Goal: Task Accomplishment & Management: Complete application form

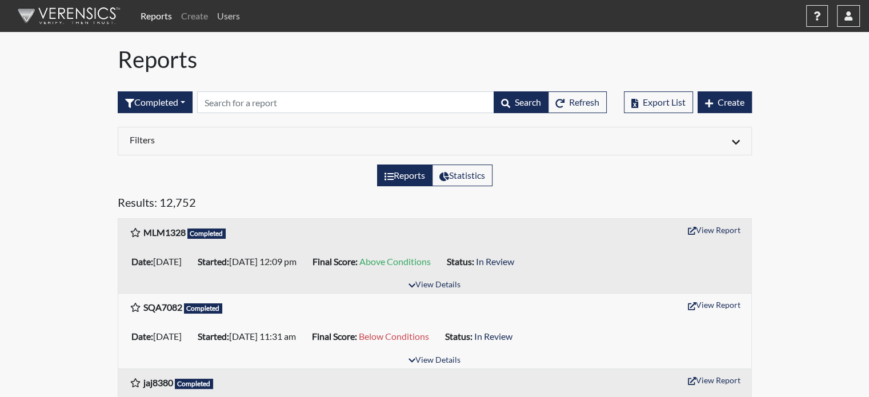
click at [231, 20] on link "Users" at bounding box center [229, 16] width 32 height 23
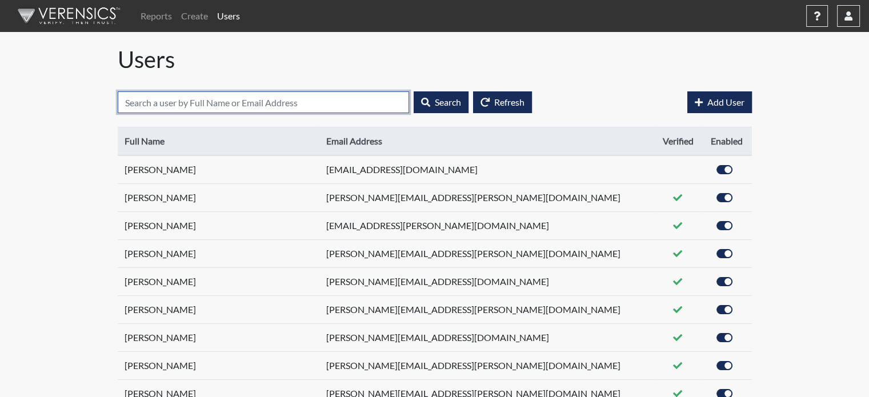
click at [265, 101] on input "text" at bounding box center [263, 102] width 291 height 22
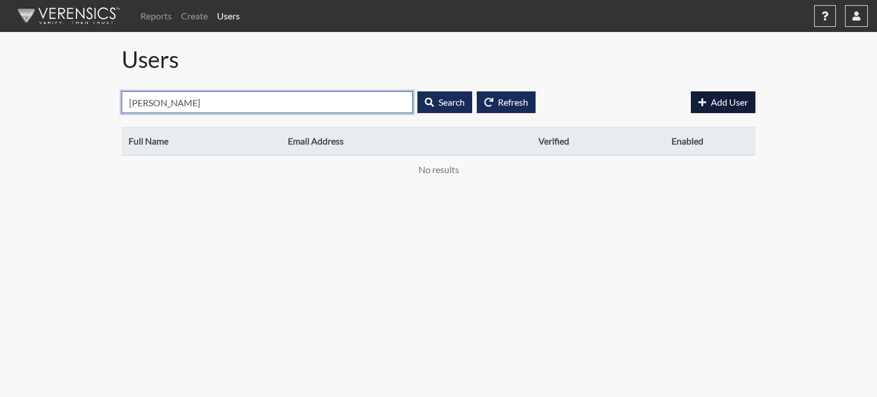
type input "[PERSON_NAME]"
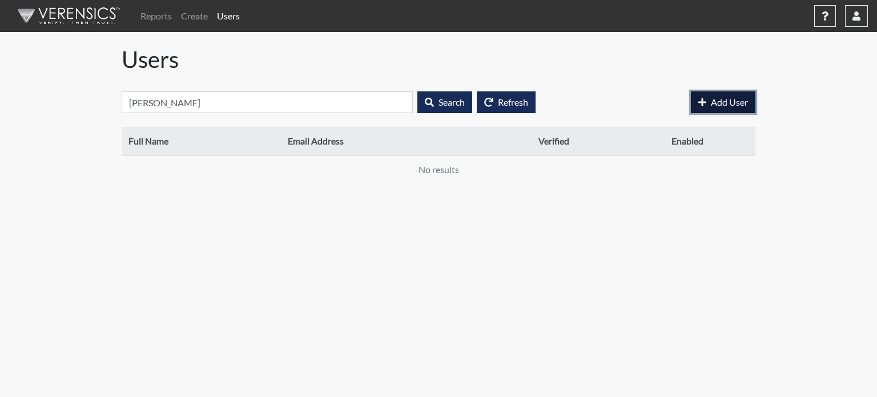
click at [718, 102] on span "Add User" at bounding box center [729, 102] width 37 height 11
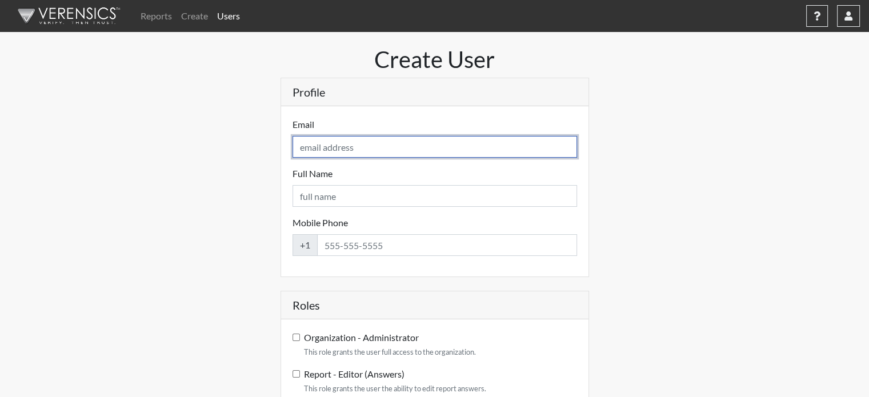
click at [387, 146] on input "Email" at bounding box center [434, 147] width 284 height 22
paste input "[PERSON_NAME][EMAIL_ADDRESS][PERSON_NAME][DOMAIN_NAME]"
type input "[PERSON_NAME][EMAIL_ADDRESS][PERSON_NAME][DOMAIN_NAME]"
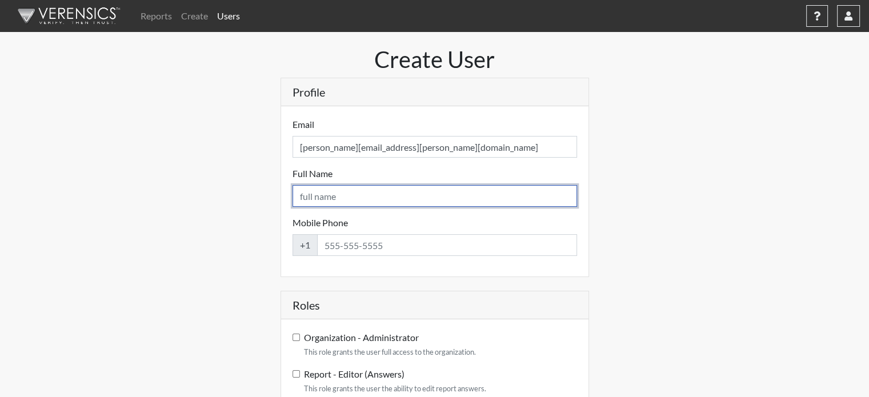
click at [342, 201] on input "Full Name" at bounding box center [434, 196] width 284 height 22
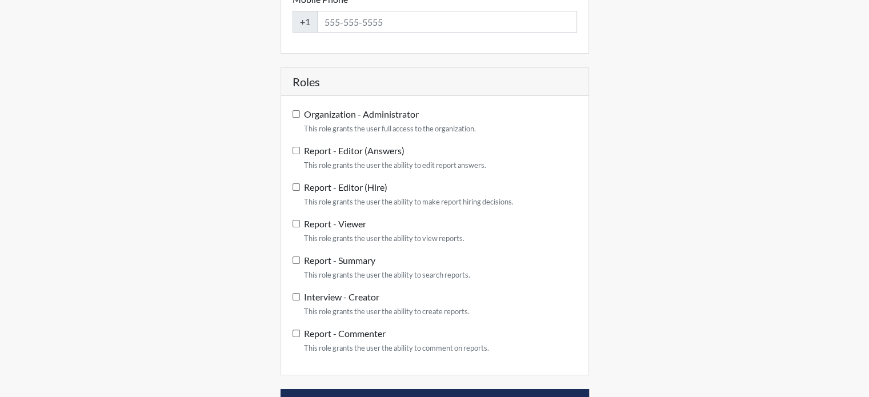
scroll to position [229, 0]
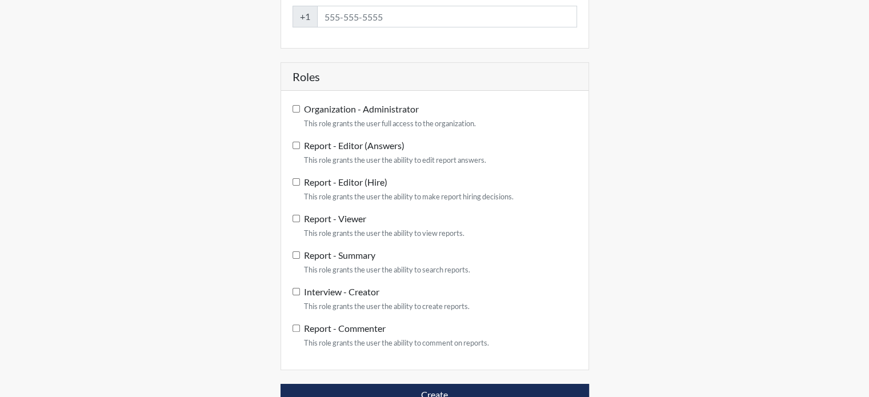
type input "[PERSON_NAME]"
click at [295, 219] on input "Report - Viewer This role grants the user the ability to view reports." at bounding box center [295, 218] width 7 height 7
checkbox input "true"
click at [295, 255] on input "Report - Summary This role grants the user the ability to search reports." at bounding box center [295, 254] width 7 height 7
checkbox input "true"
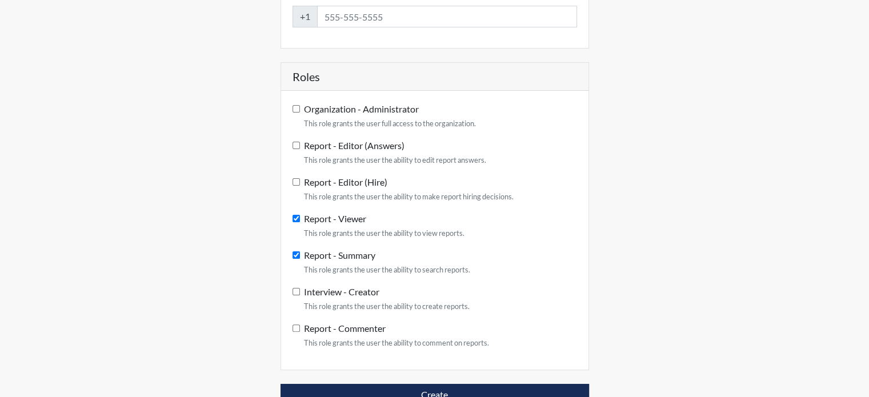
click at [295, 288] on input "Interview - Creator This role grants the user the ability to create reports." at bounding box center [295, 291] width 7 height 7
checkbox input "true"
click at [296, 326] on input "Report - Commenter This role grants the user the ability to comment on reports." at bounding box center [295, 327] width 7 height 7
checkbox input "true"
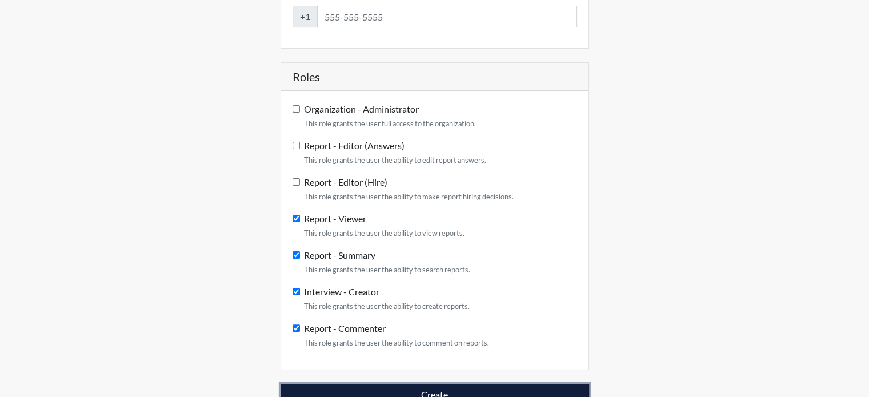
click at [463, 390] on button "Create" at bounding box center [435, 395] width 308 height 22
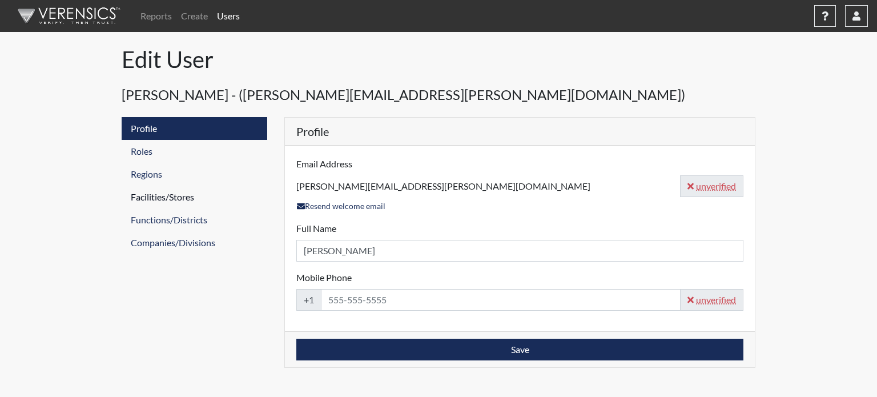
click at [158, 195] on link "Facilities/Stores" at bounding box center [195, 197] width 146 height 23
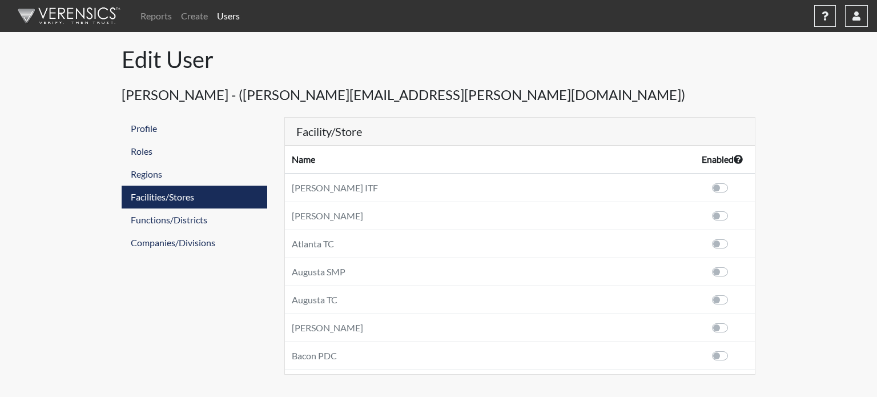
click at [733, 321] on label at bounding box center [733, 321] width 0 height 0
click at [706, 326] on input "checkbox" at bounding box center [700, 326] width 9 height 11
checkbox input "true"
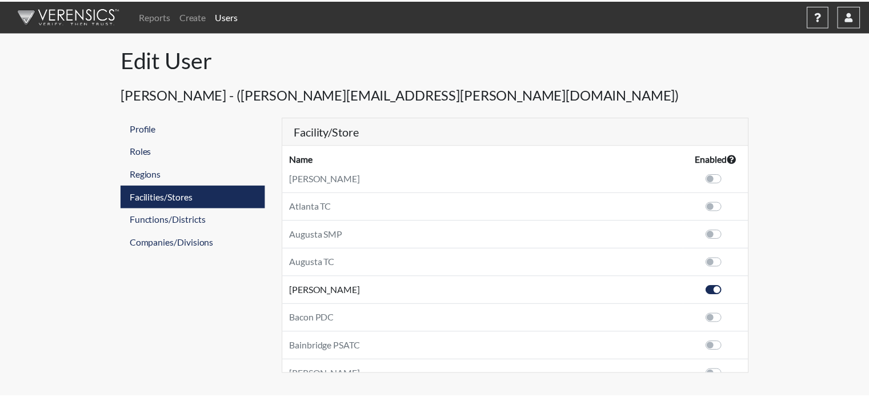
scroll to position [57, 0]
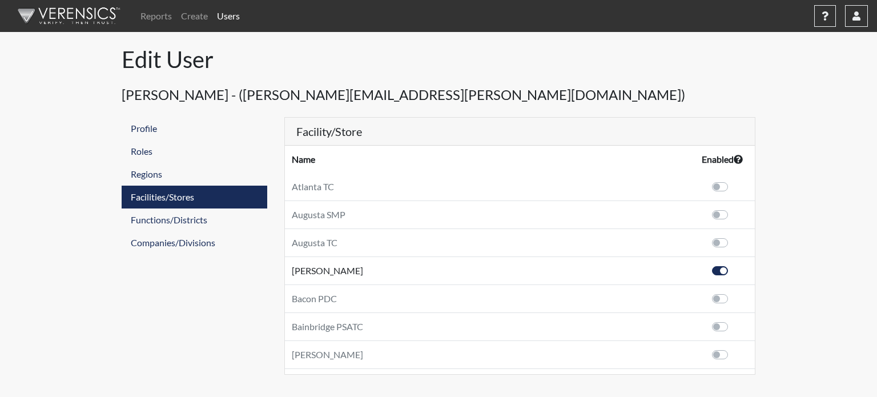
click at [733, 320] on label at bounding box center [733, 320] width 0 height 0
click at [706, 327] on input "checkbox" at bounding box center [700, 325] width 9 height 11
checkbox input "true"
click at [149, 16] on link "Reports" at bounding box center [156, 16] width 41 height 23
